Goal: Task Accomplishment & Management: Manage account settings

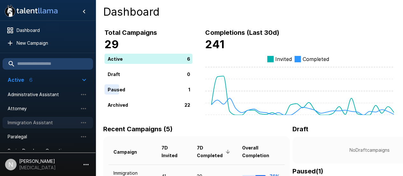
click at [22, 119] on span "Immigration Assistant" at bounding box center [43, 122] width 70 height 6
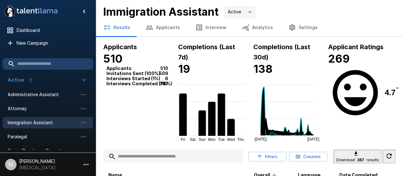
click at [163, 27] on button "Applicants" at bounding box center [163, 27] width 50 height 18
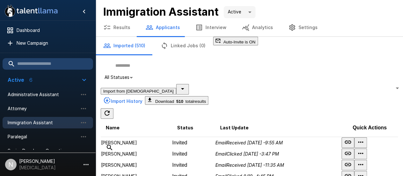
click at [149, 71] on input "text" at bounding box center [249, 65] width 297 height 11
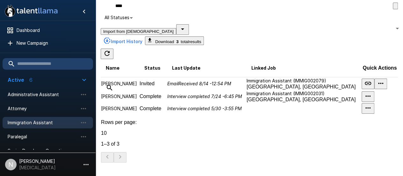
scroll to position [83, 0]
type input "****"
click at [133, 99] on p "[PERSON_NAME]" at bounding box center [120, 96] width 38 height 6
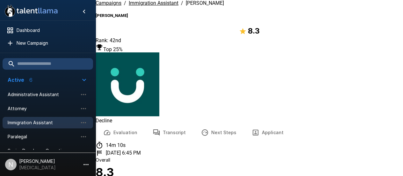
click at [182, 123] on button "Transcript" at bounding box center [169, 132] width 48 height 18
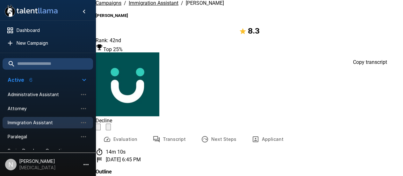
click at [129, 130] on button "Evaluation" at bounding box center [120, 139] width 49 height 18
click at [215, 130] on button "Next Steps" at bounding box center [218, 139] width 51 height 18
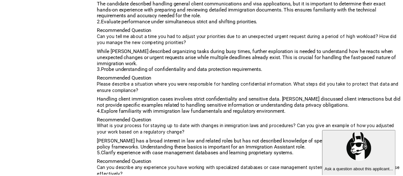
scroll to position [231, 0]
